Goal: Find specific page/section: Find specific page/section

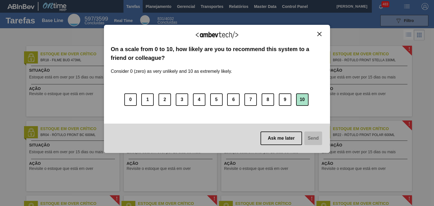
click at [304, 100] on button "10" at bounding box center [302, 99] width 12 height 12
click at [312, 139] on button "Send" at bounding box center [312, 139] width 19 height 14
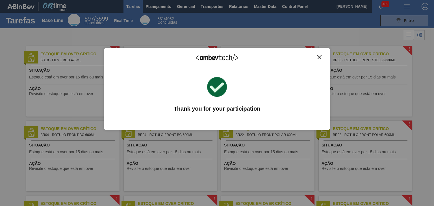
click at [317, 57] on img "Close" at bounding box center [319, 57] width 4 height 4
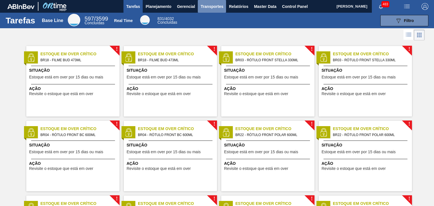
click at [217, 5] on span "Transportes" at bounding box center [211, 6] width 23 height 7
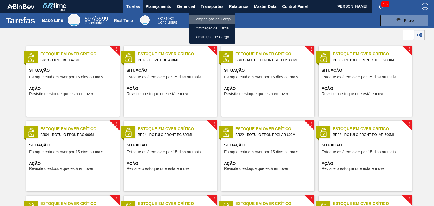
click at [217, 17] on li "Composição de Carga" at bounding box center [212, 19] width 46 height 9
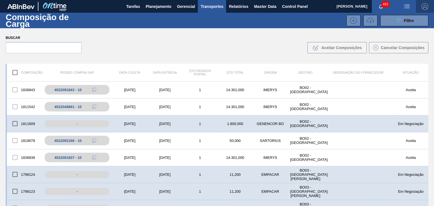
click at [427, 3] on img "button" at bounding box center [424, 6] width 7 height 7
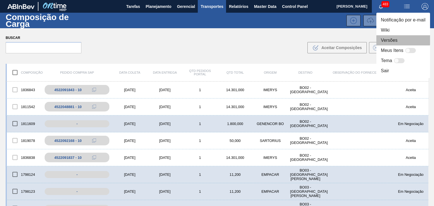
click at [392, 40] on li "Versões" at bounding box center [403, 40] width 54 height 10
